Goal: Information Seeking & Learning: Understand process/instructions

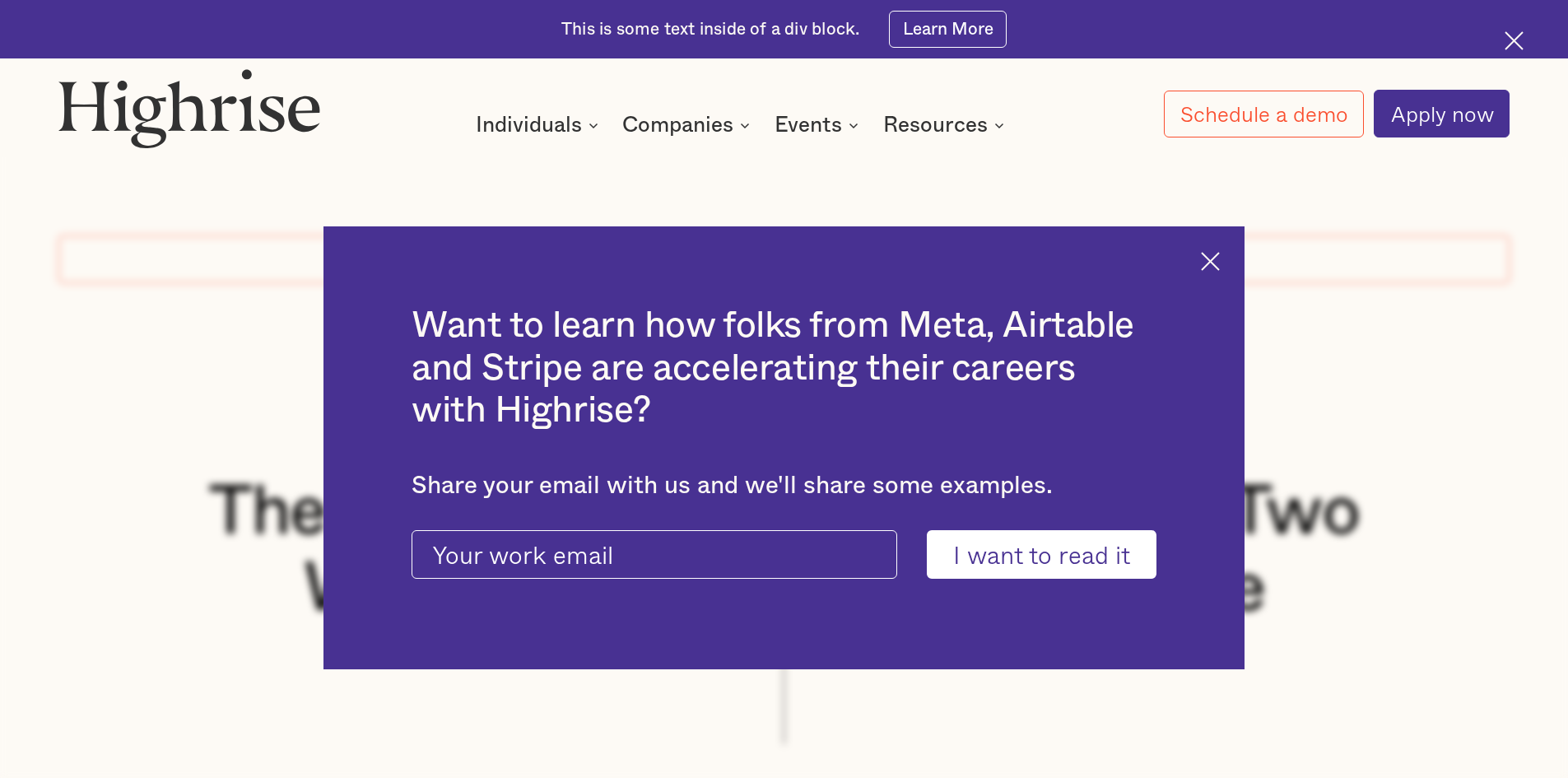
click at [1218, 258] on img at bounding box center [1210, 261] width 19 height 19
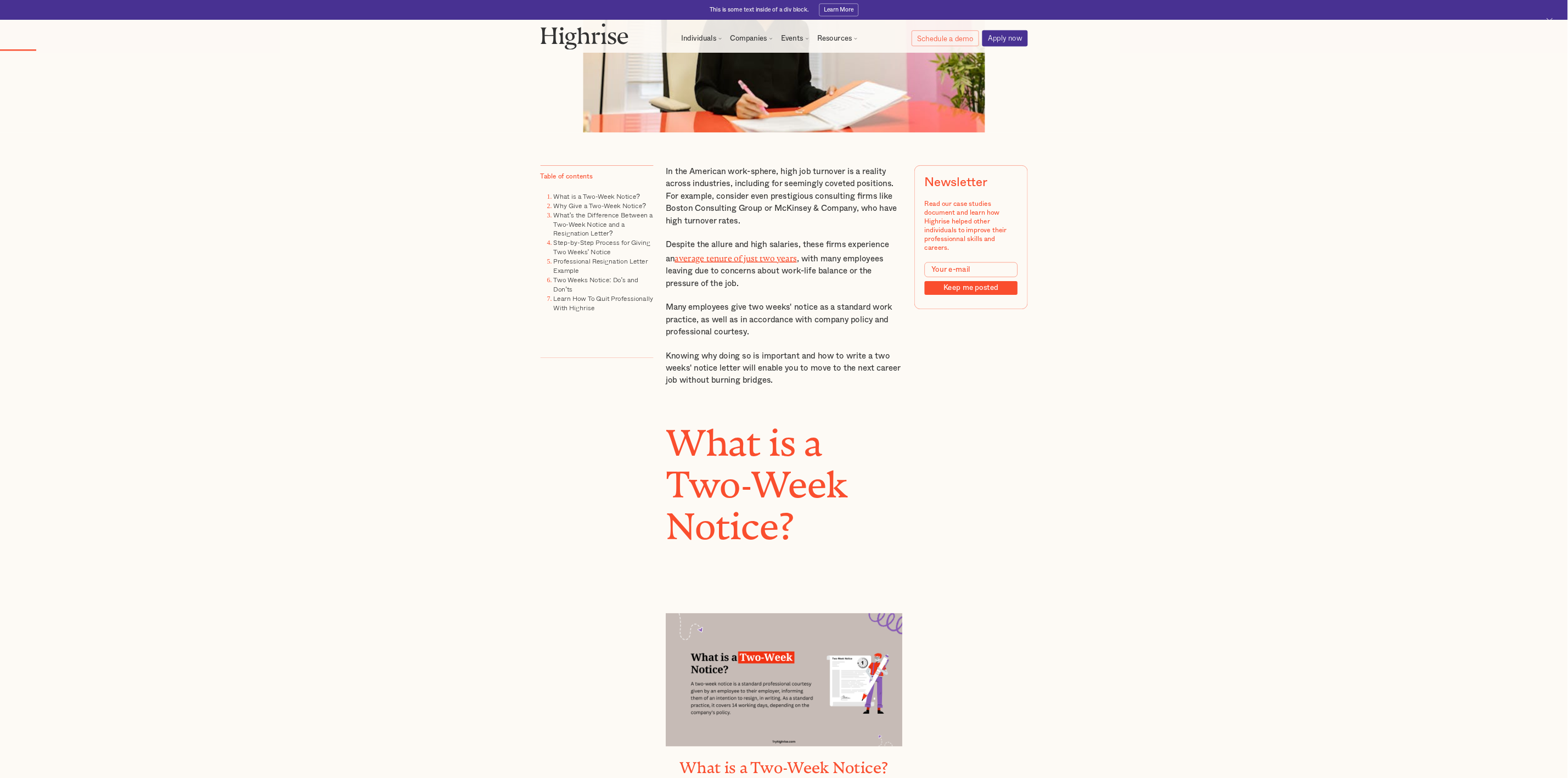
scroll to position [796, 0]
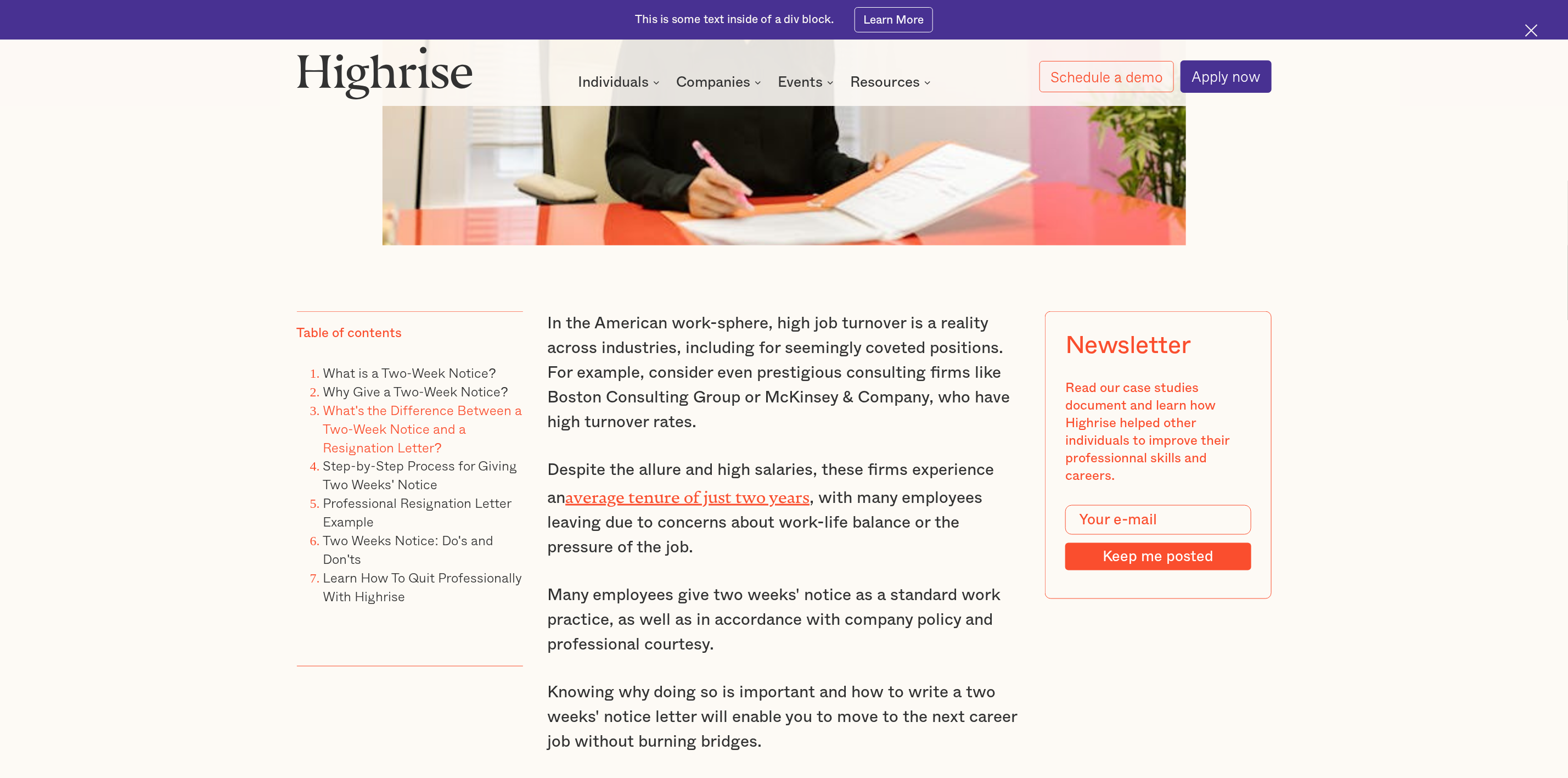
click at [430, 438] on link "What's the Difference Between a Two-Week Notice and a Resignation Letter?" at bounding box center [422, 428] width 199 height 58
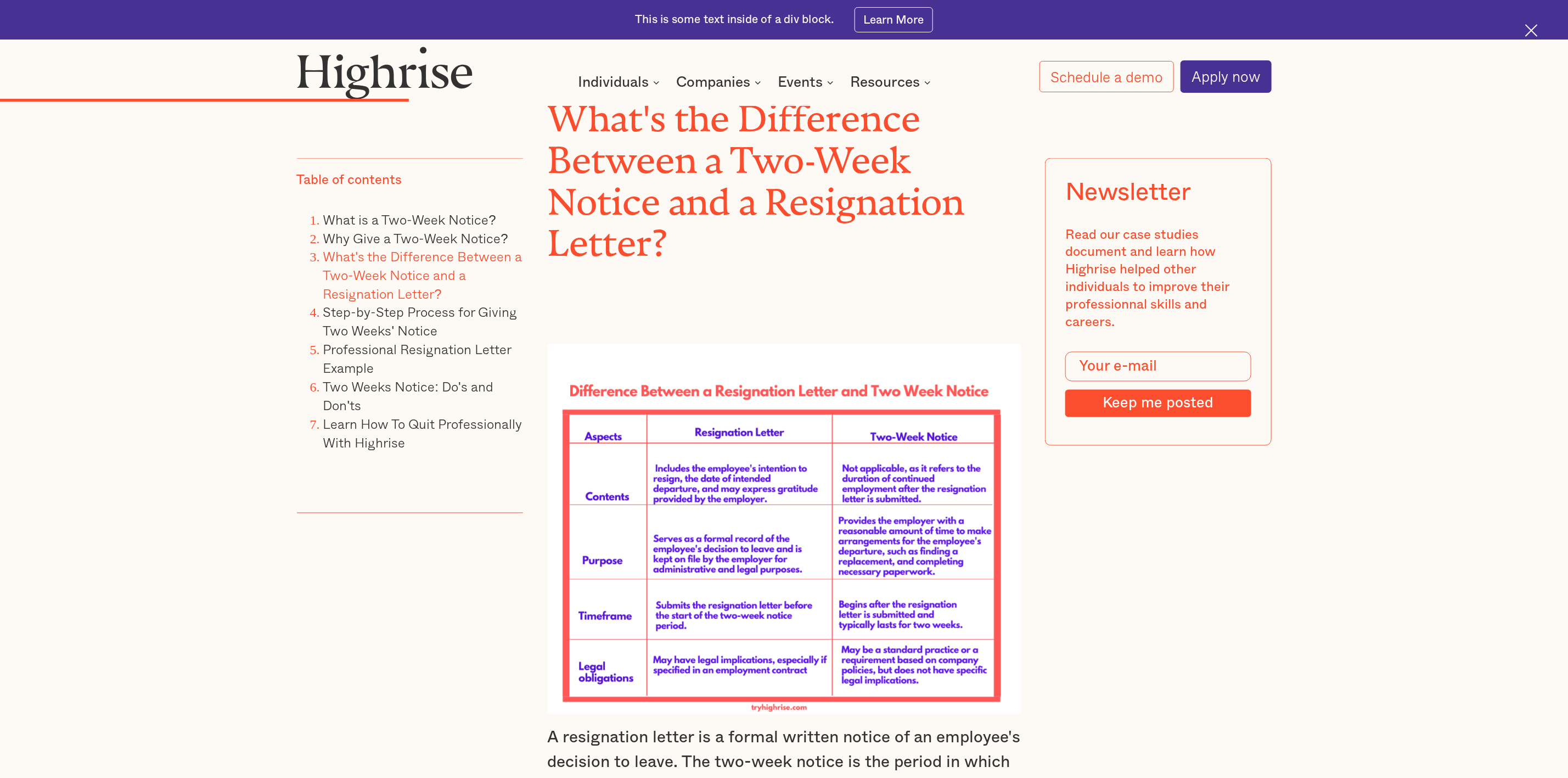
scroll to position [4460, 0]
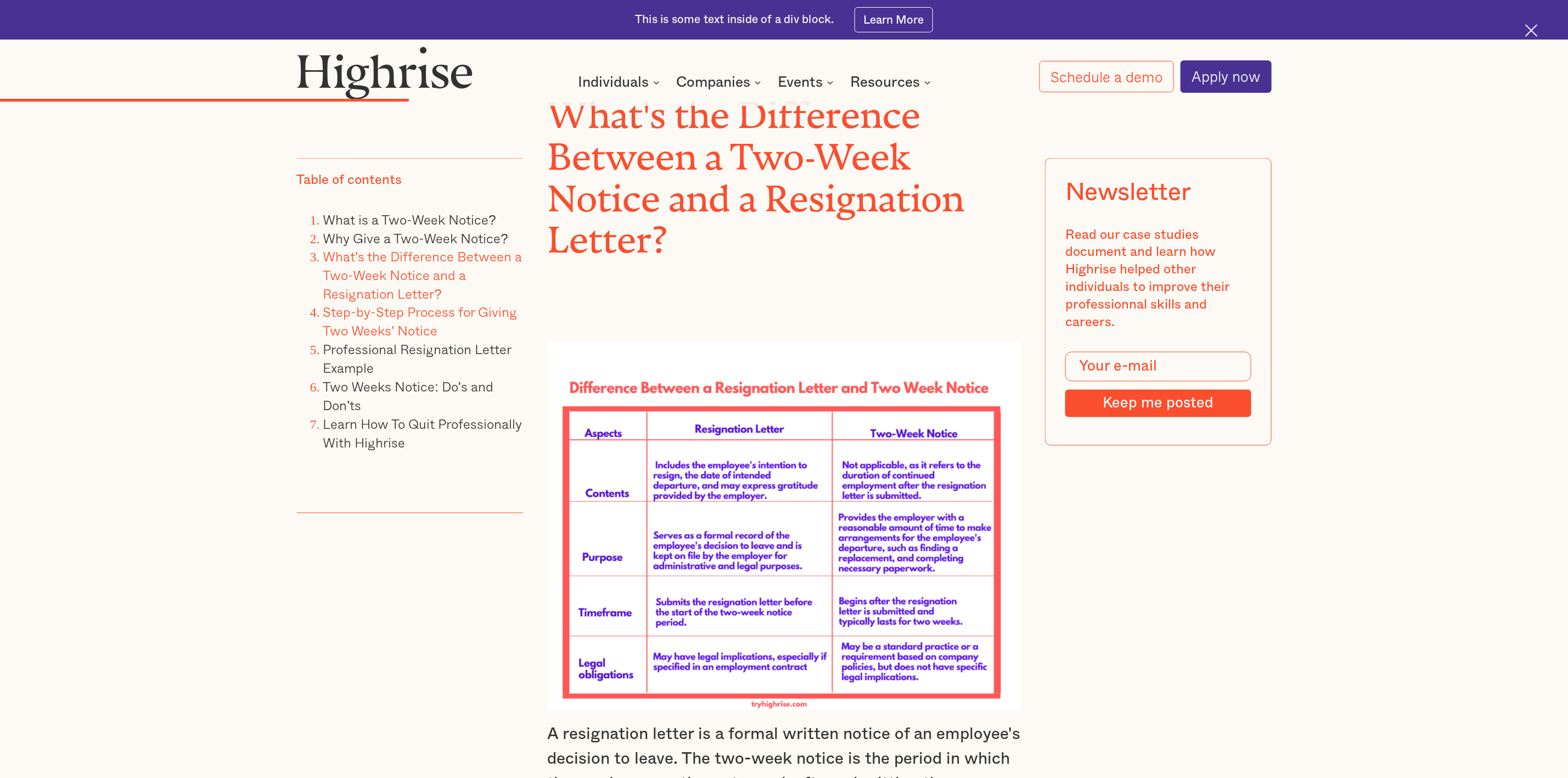
click at [389, 330] on link "Step-by-Step Process for Giving Two Weeks' Notice" at bounding box center [420, 321] width 194 height 39
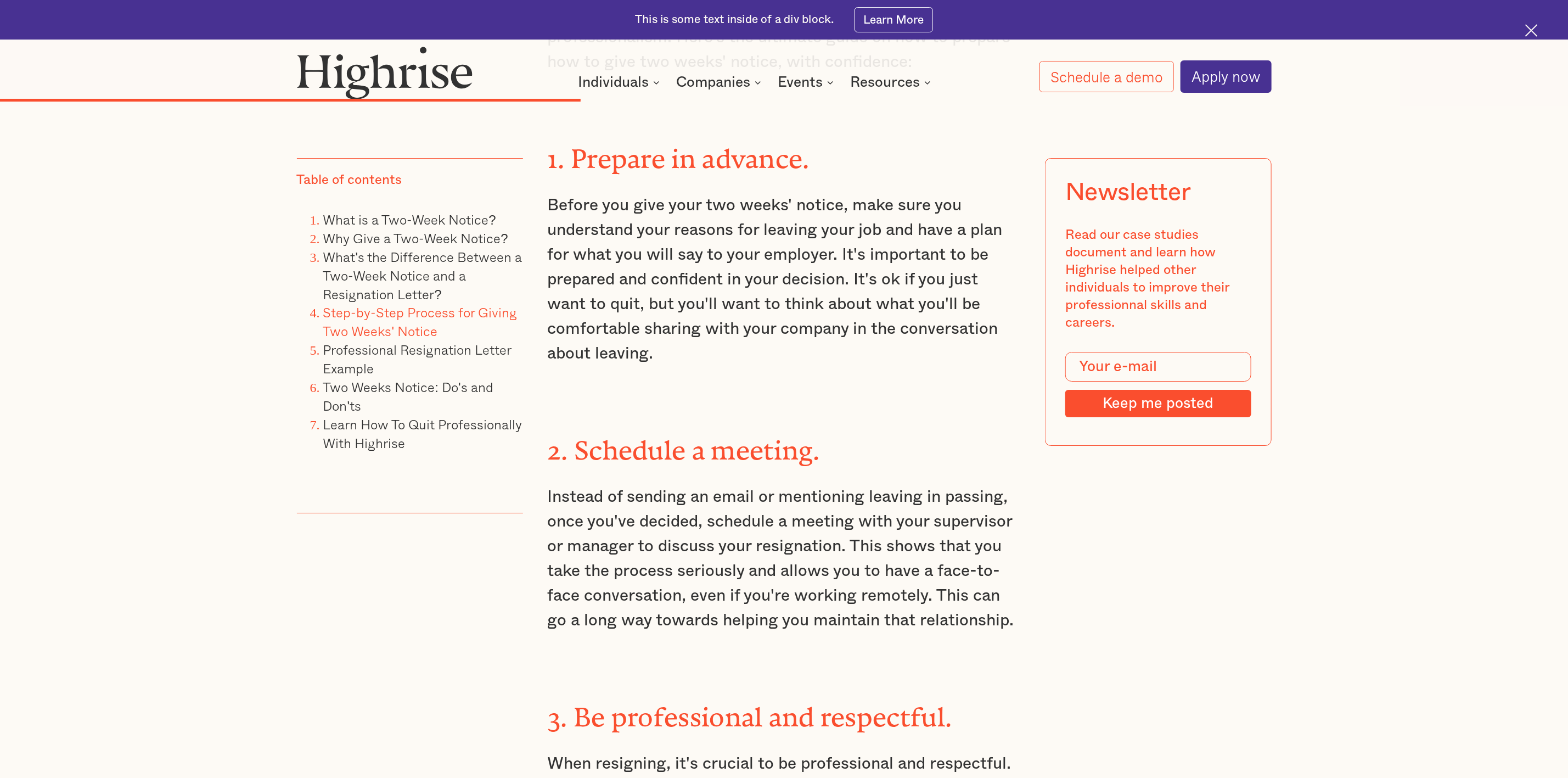
scroll to position [5977, 0]
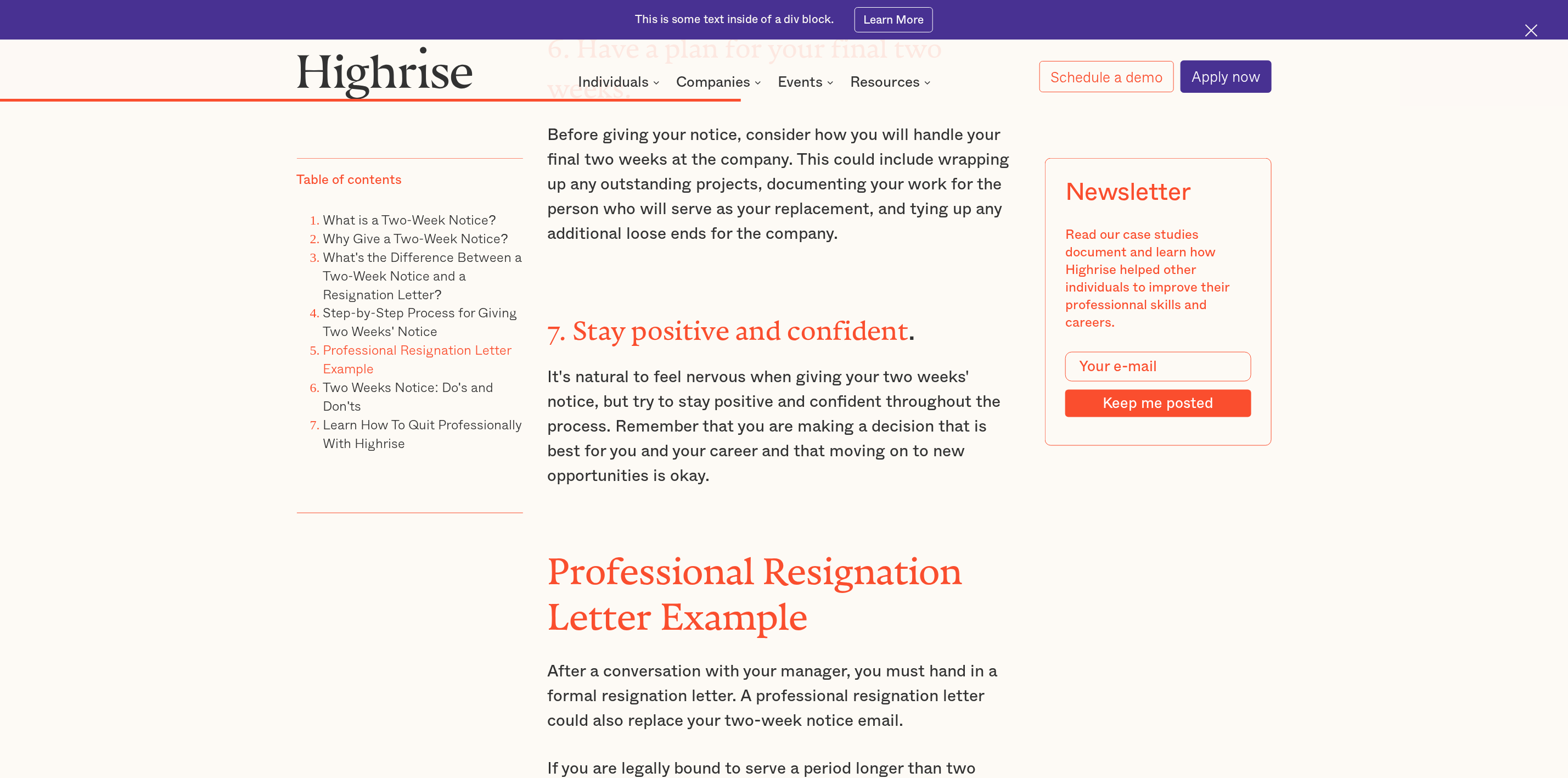
scroll to position [7459, 0]
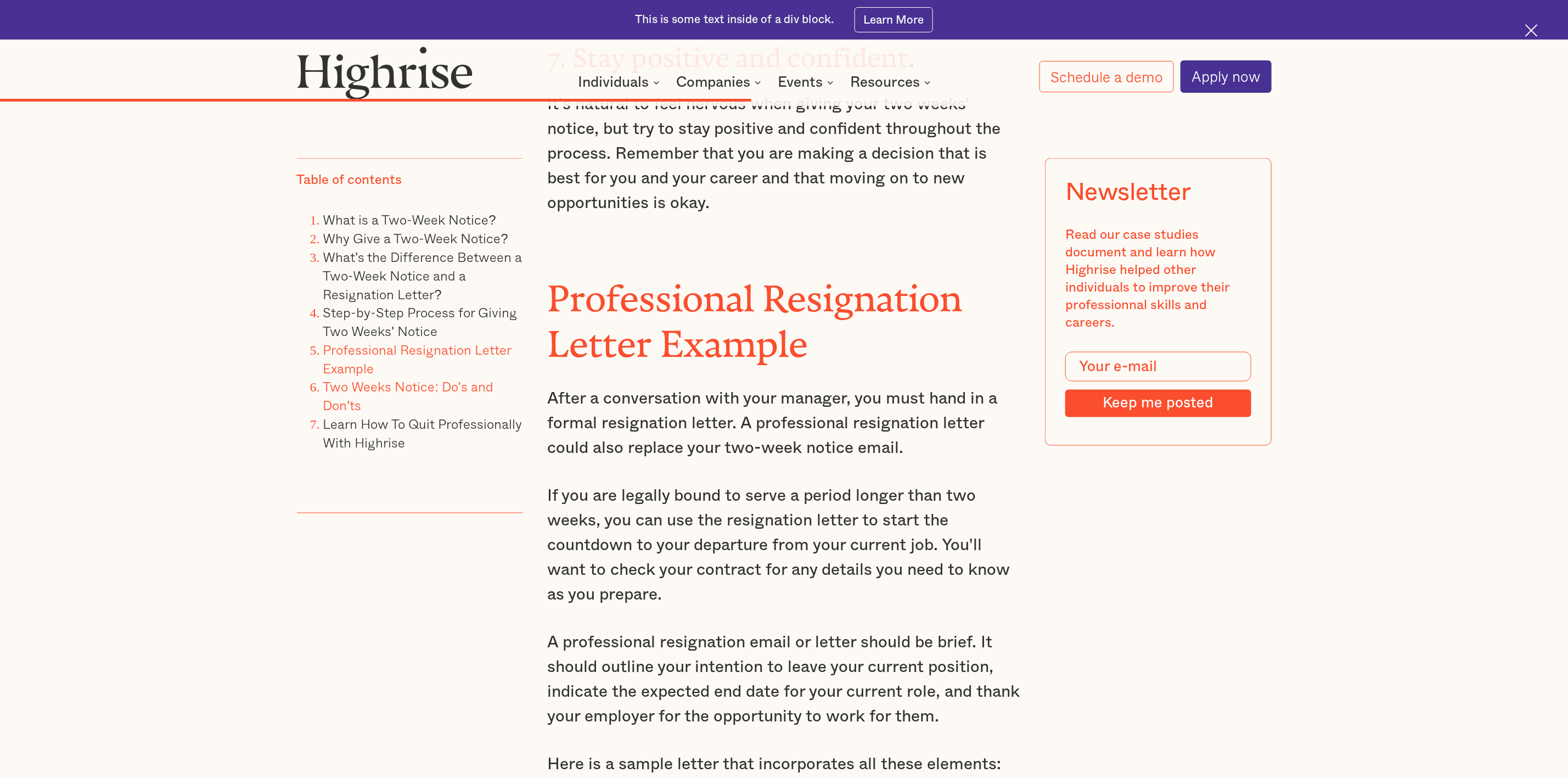
click at [345, 380] on link "Two Weeks Notice: Do's and Don'ts" at bounding box center [408, 396] width 170 height 39
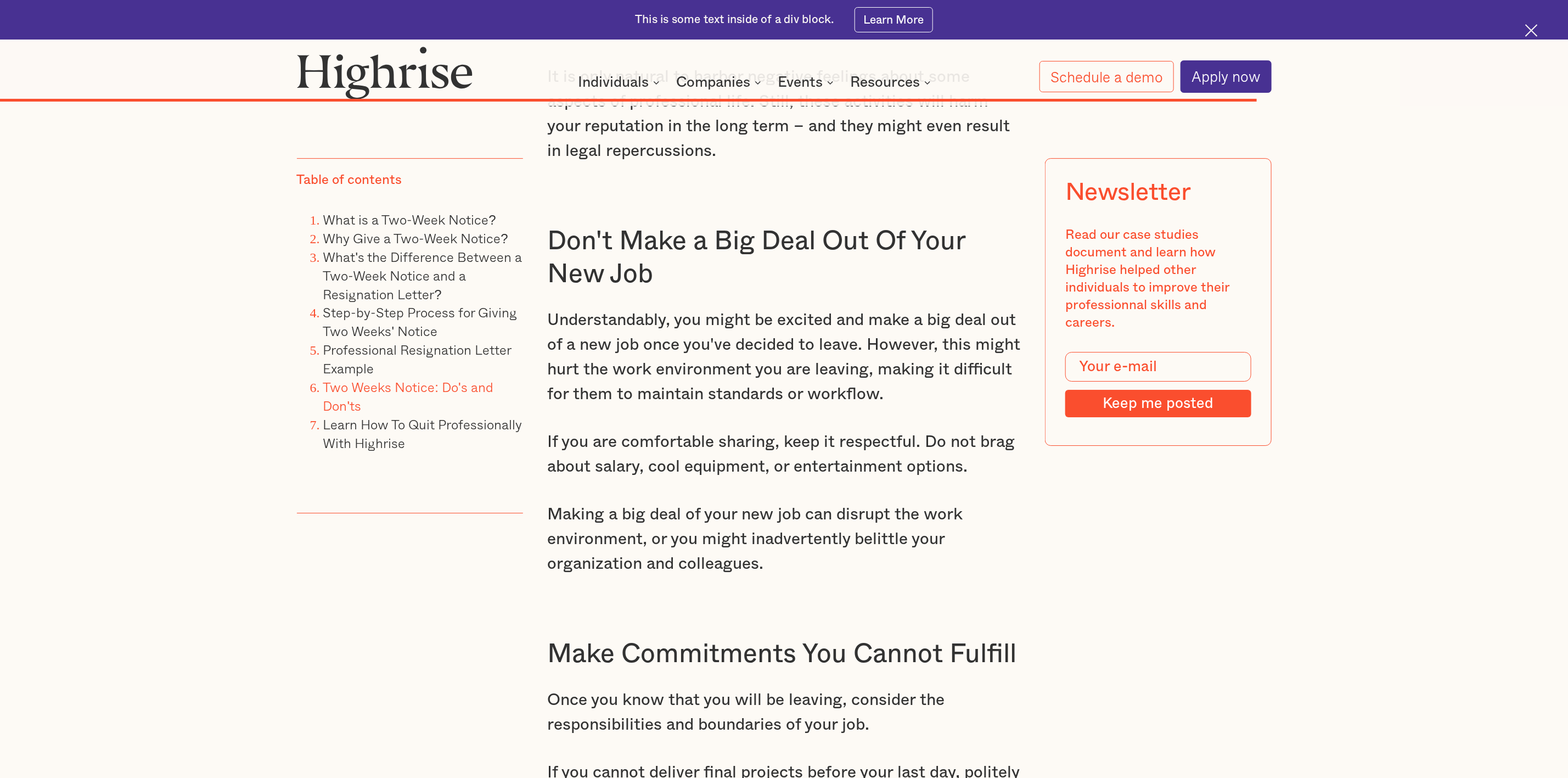
scroll to position [12377, 0]
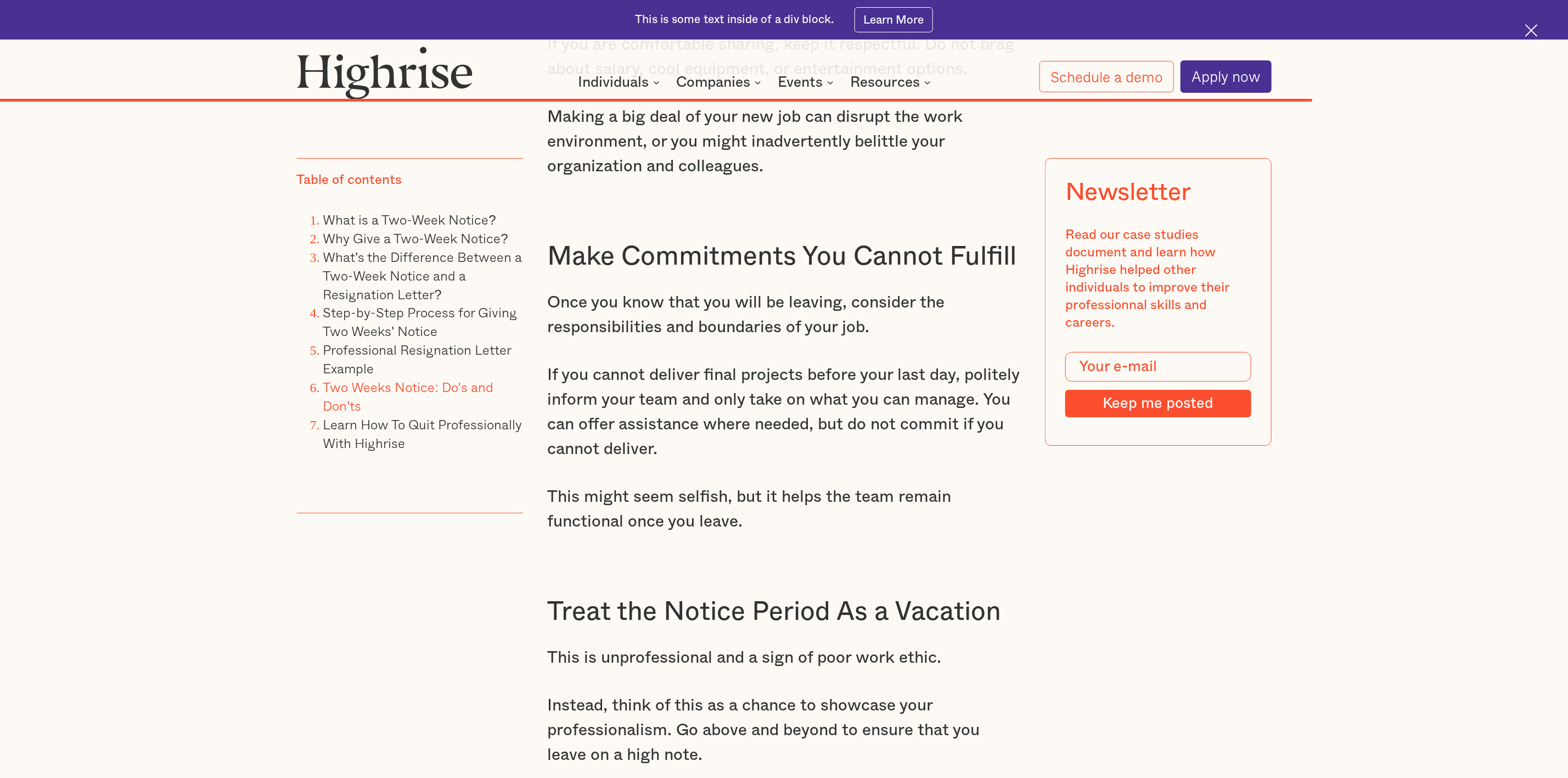
scroll to position [5648, 0]
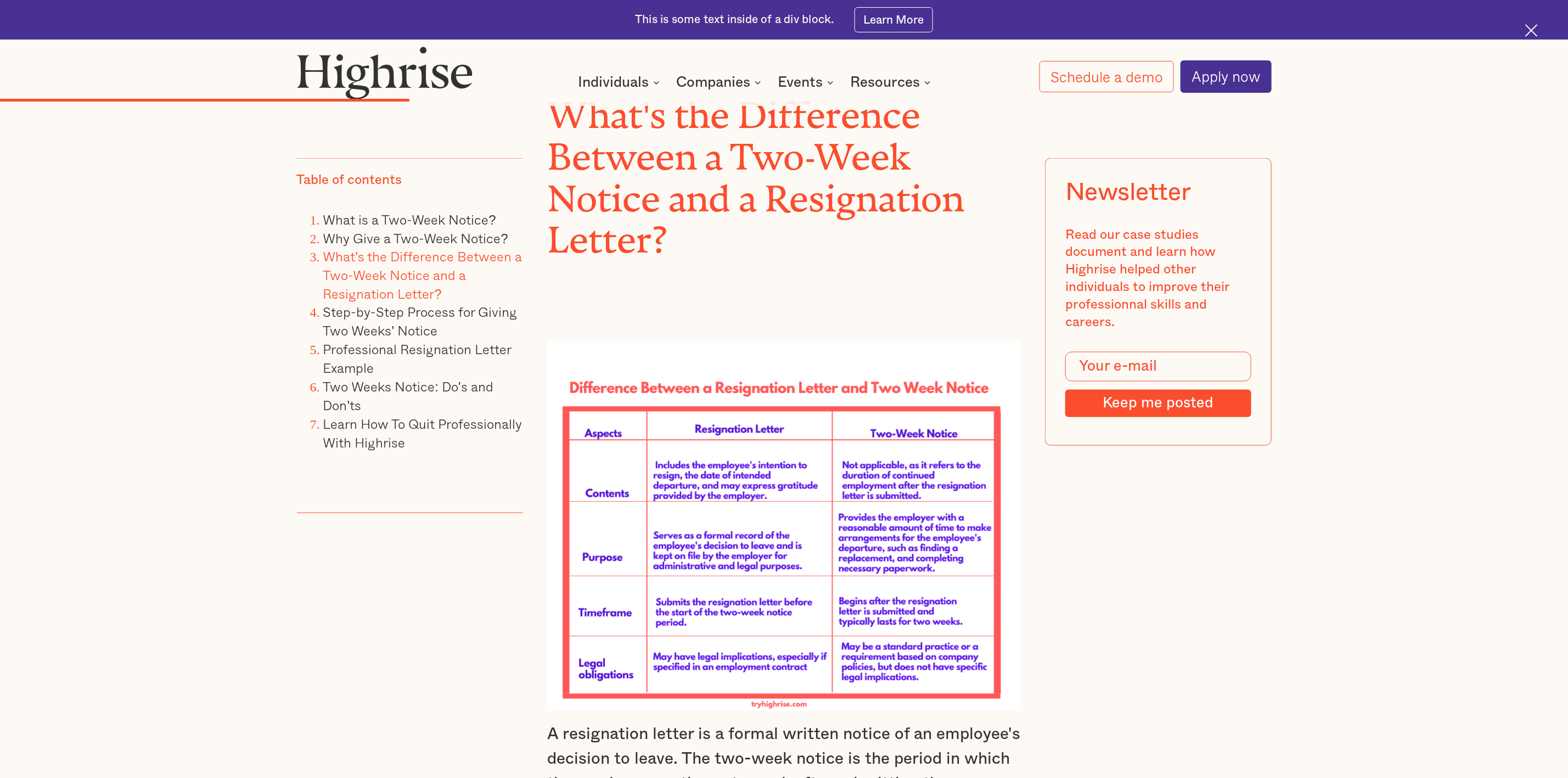
scroll to position [796, 0]
